Goal: Find specific page/section: Find specific page/section

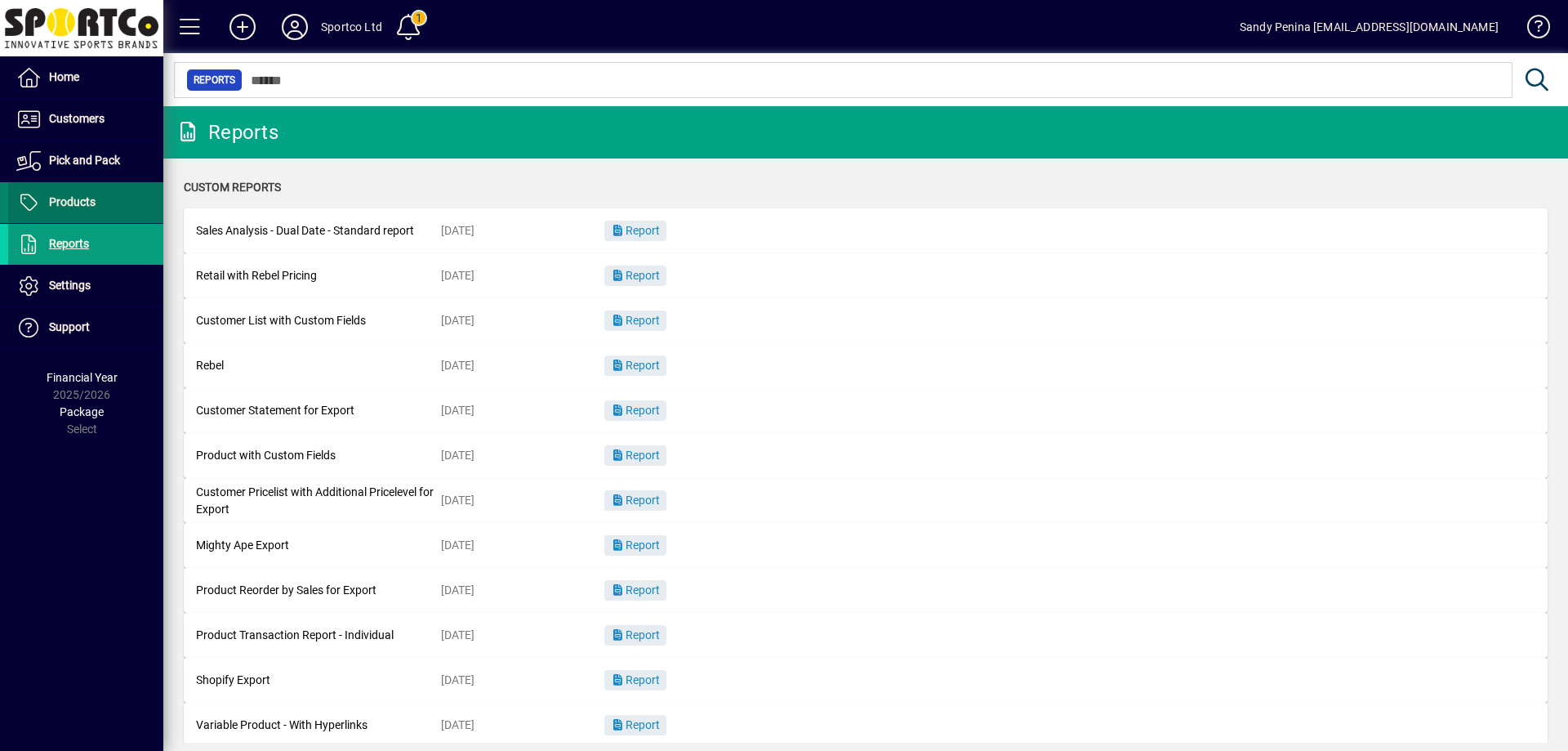
click at [73, 198] on span "Products" at bounding box center [72, 201] width 46 height 13
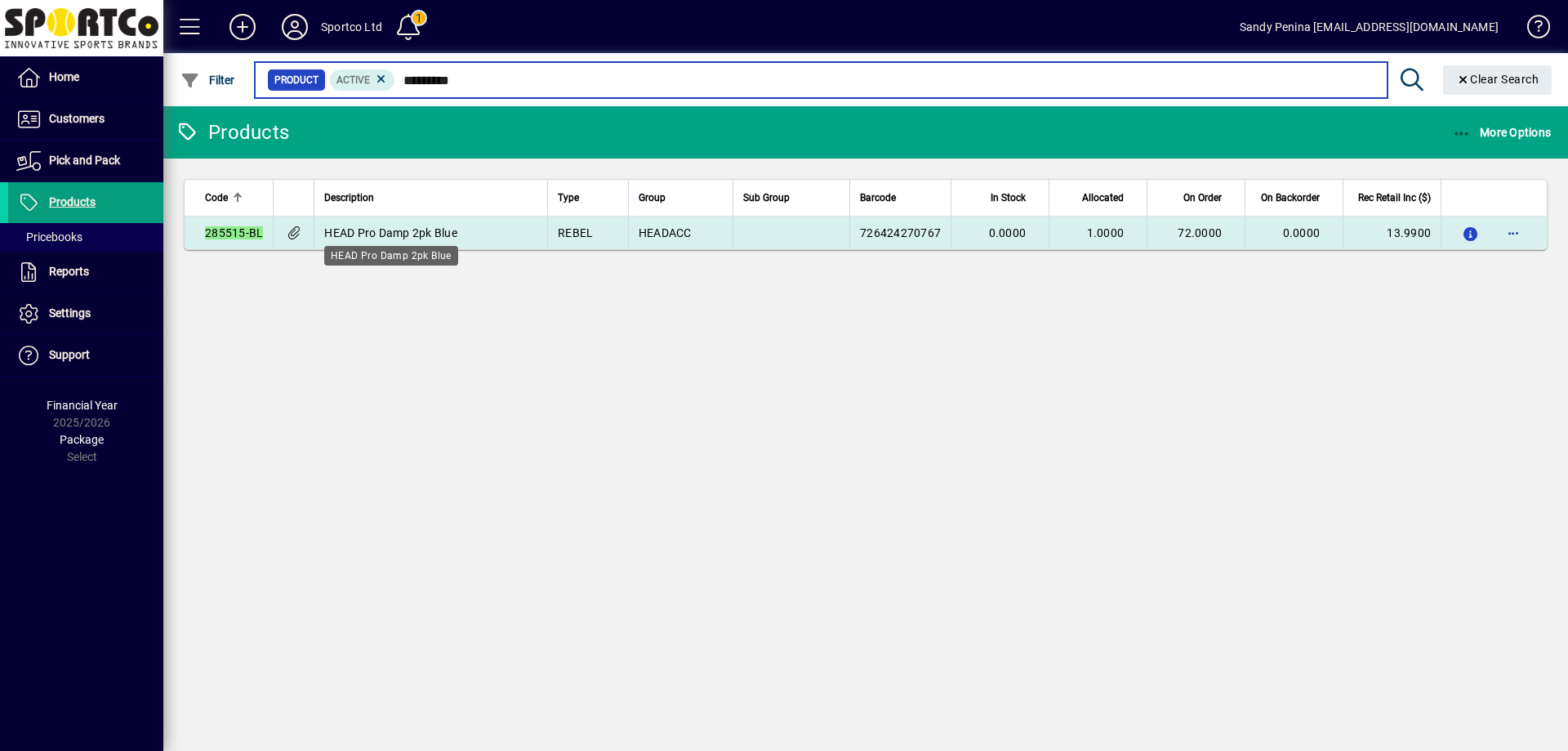
type input "*********"
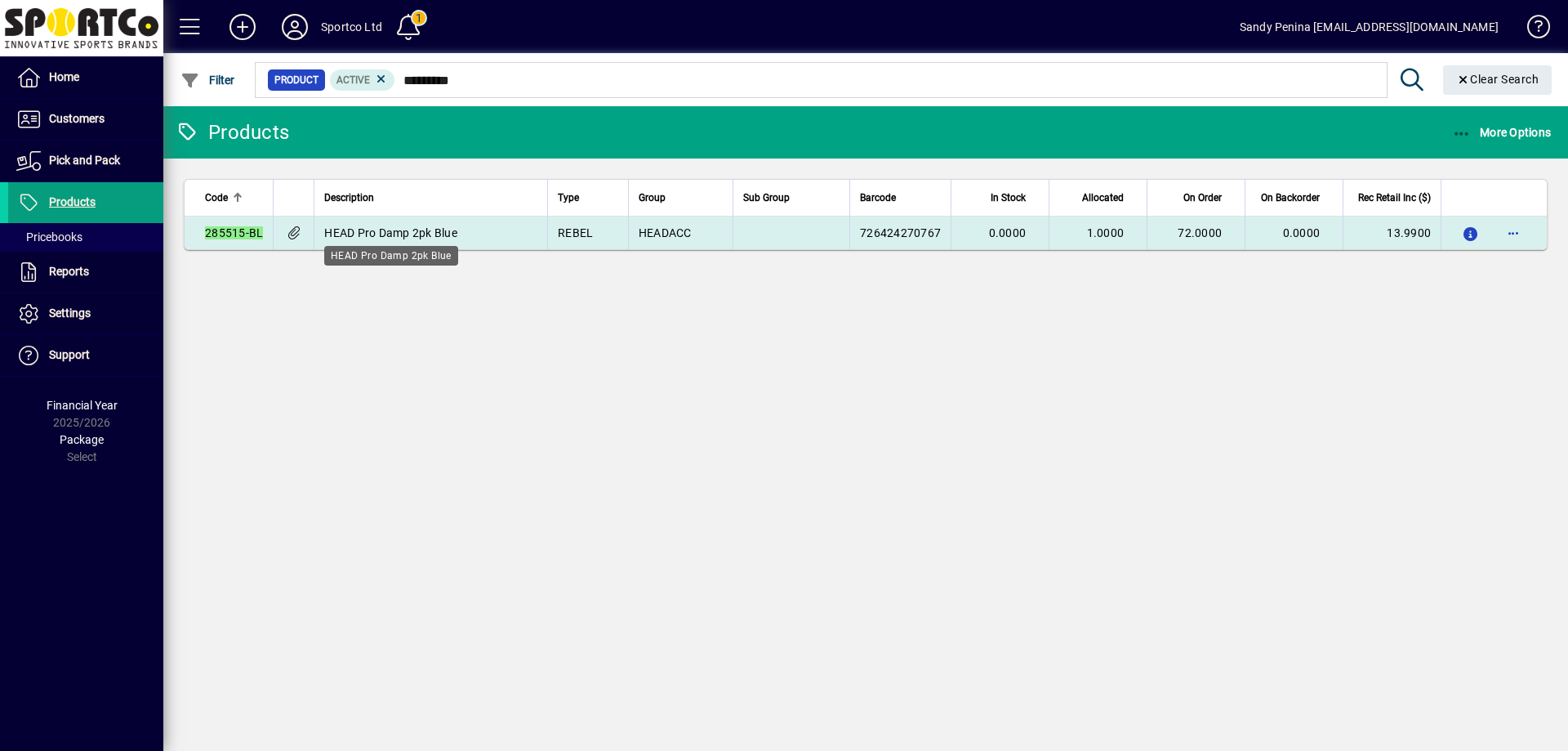
click at [411, 234] on span "HEAD Pro Damp 2pk Blue" at bounding box center [391, 232] width 133 height 13
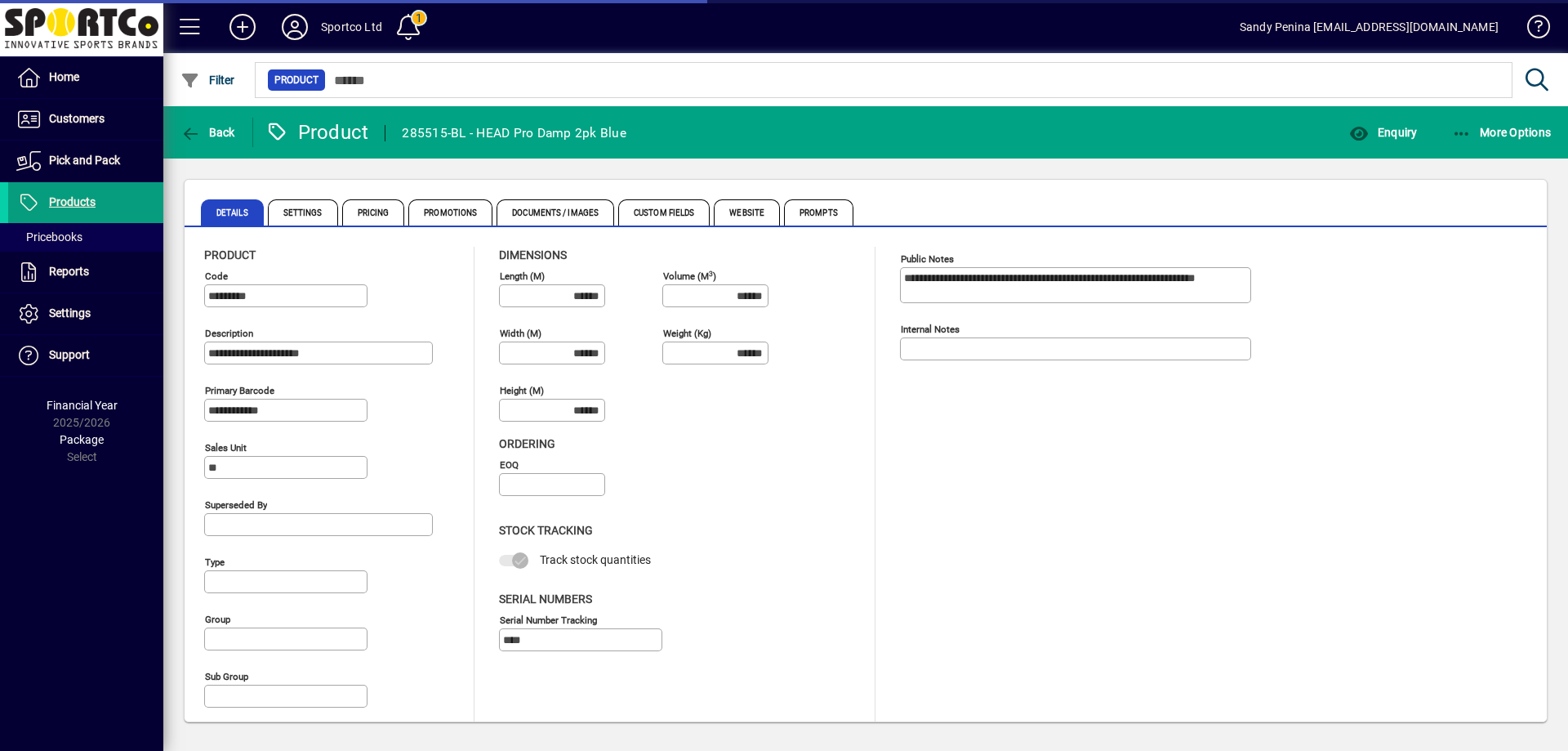
type input "**********"
